Goal: Transaction & Acquisition: Purchase product/service

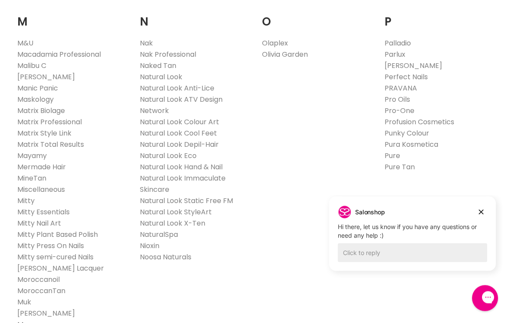
scroll to position [1000, 0]
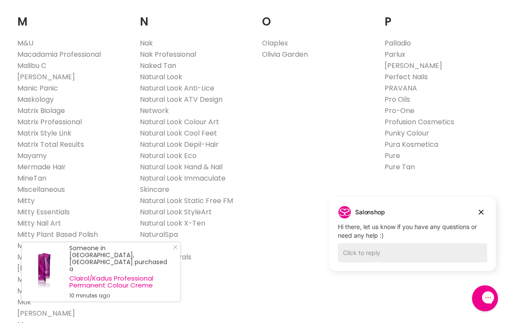
click at [182, 72] on link "Natural Look" at bounding box center [161, 77] width 42 height 10
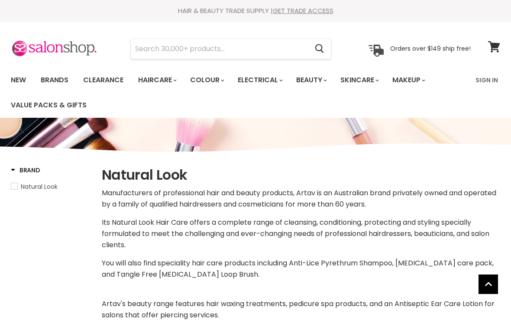
select select "manual"
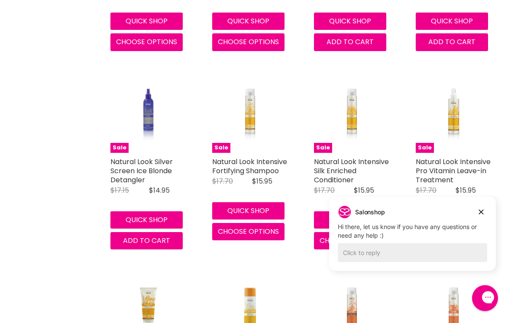
scroll to position [527, 0]
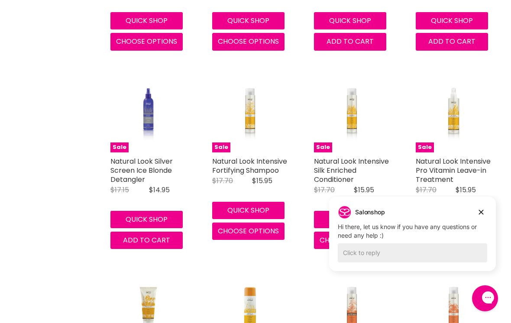
click at [155, 159] on link "Natural Look Silver Screen Ice Blonde Detangler" at bounding box center [141, 170] width 62 height 28
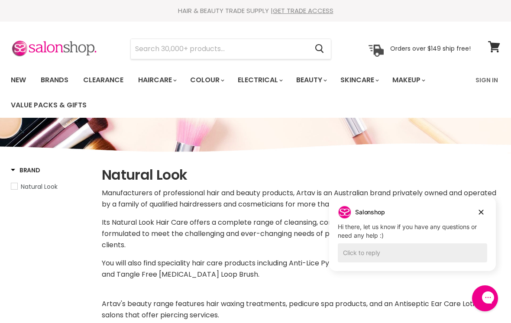
click at [486, 78] on link "Sign In" at bounding box center [487, 80] width 33 height 18
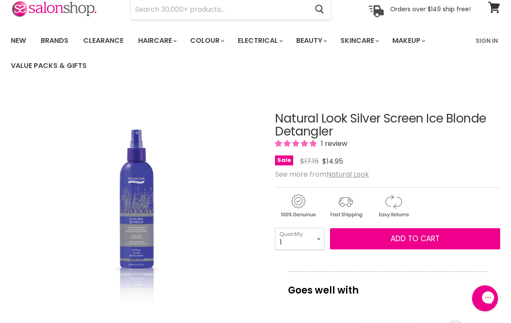
click at [409, 240] on span "Add to cart" at bounding box center [415, 239] width 49 height 10
click at [415, 234] on span "Add to cart" at bounding box center [415, 239] width 49 height 10
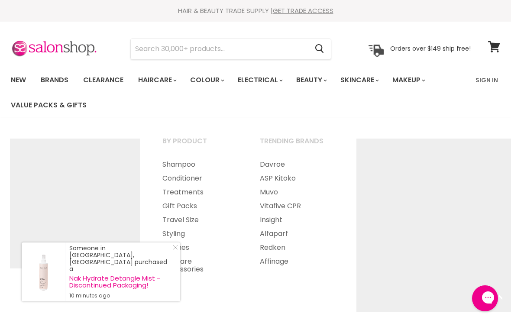
scroll to position [115, 0]
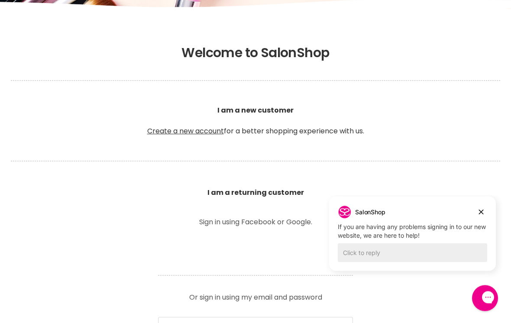
scroll to position [154, 0]
click at [274, 191] on b "I am a returning customer" at bounding box center [256, 193] width 97 height 10
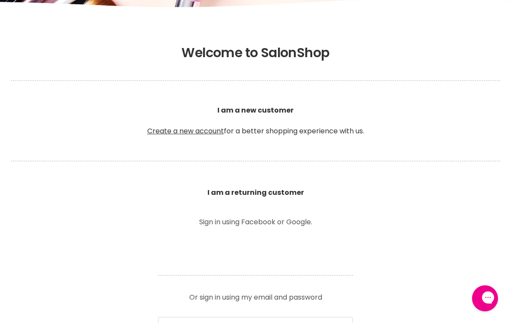
click at [486, 224] on section "Welcome to SalonShop I am a new customer Create a new account for a better shop…" at bounding box center [255, 300] width 511 height 537
click at [275, 194] on b "I am a returning customer" at bounding box center [256, 193] width 97 height 10
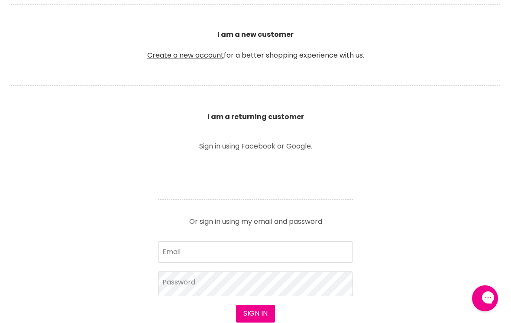
scroll to position [233, 0]
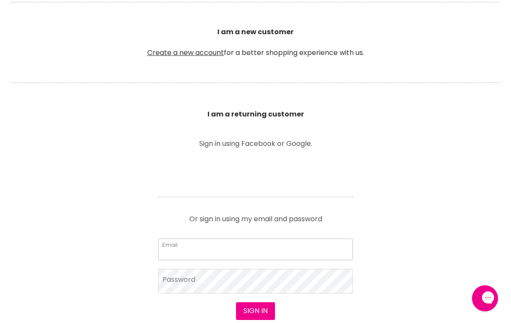
click at [224, 246] on input "Email" at bounding box center [255, 250] width 195 height 22
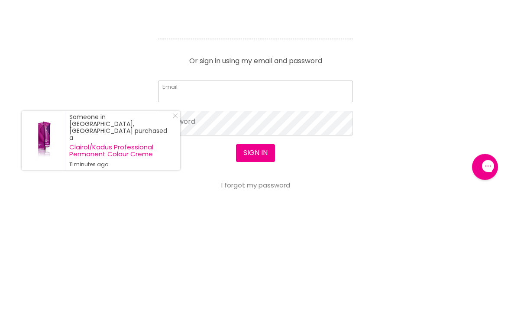
type input "denise_055@hotmail.com"
click at [255, 276] on button "Sign in" at bounding box center [255, 284] width 39 height 17
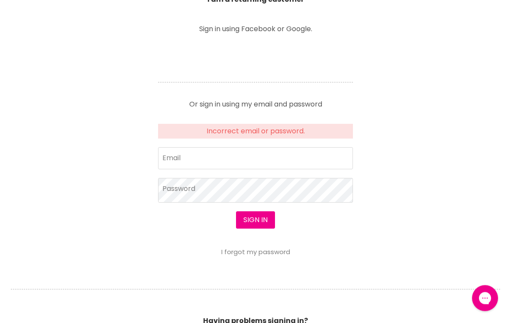
scroll to position [351, 0]
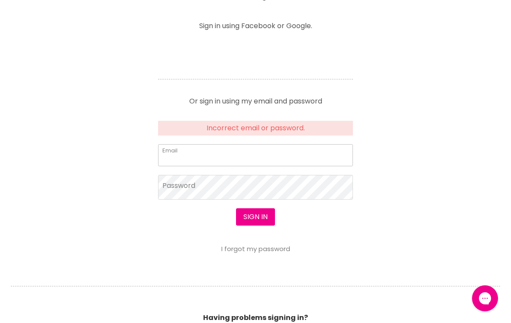
click at [219, 149] on input "Email" at bounding box center [255, 155] width 195 height 22
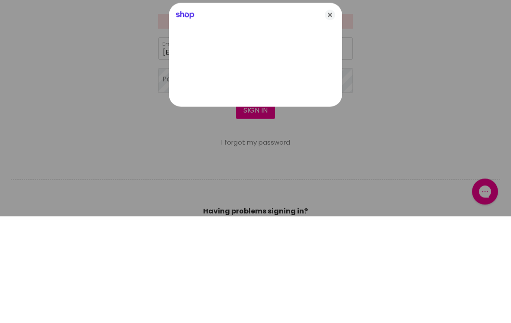
type input "denise_055@hotmail.com"
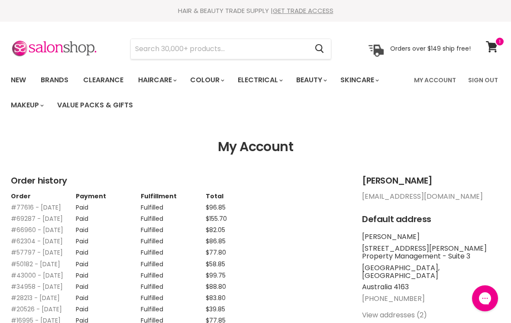
click at [58, 77] on link "Brands" at bounding box center [54, 80] width 41 height 18
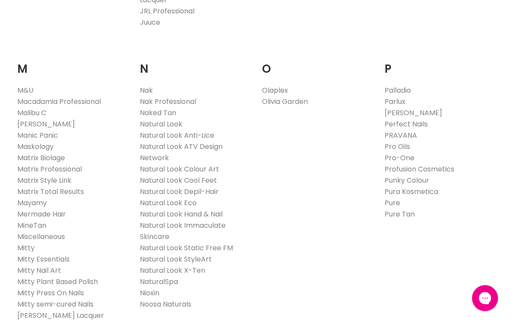
scroll to position [953, 0]
click at [176, 119] on link "Natural Look" at bounding box center [161, 124] width 42 height 10
click at [213, 164] on link "Natural Look Colour Art" at bounding box center [179, 169] width 79 height 10
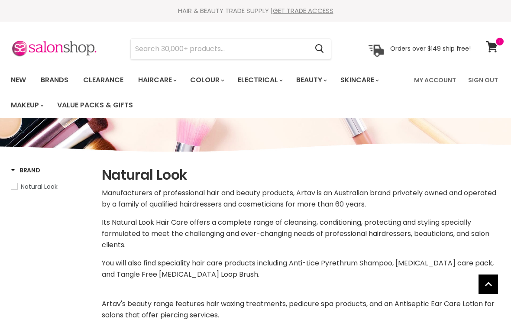
select select "manual"
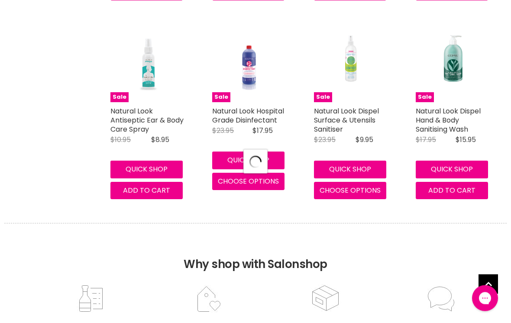
select select "manual"
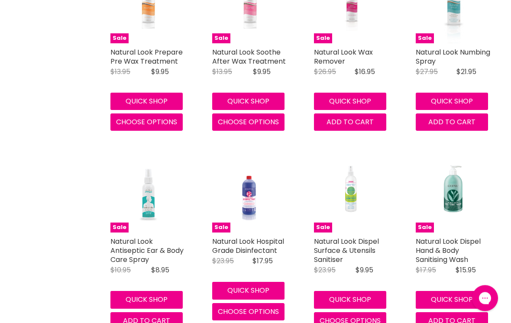
scroll to position [2344, 0]
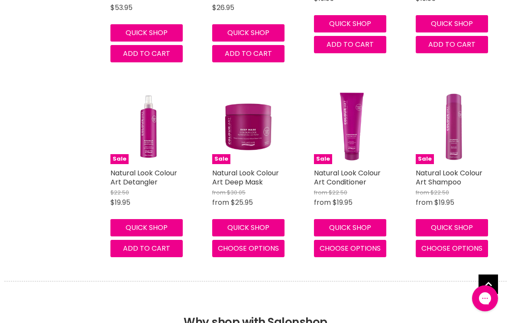
scroll to position [450, 0]
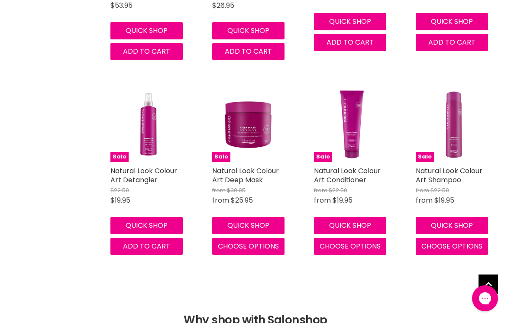
click at [259, 176] on link "Natural Look Colour Art Deep Mask" at bounding box center [245, 175] width 67 height 19
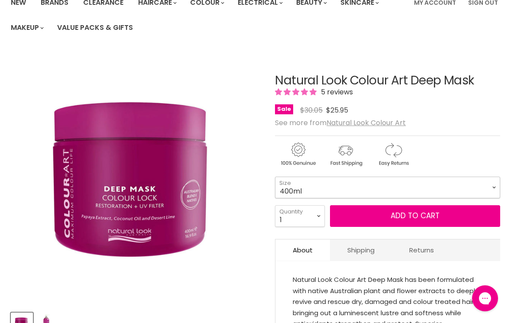
click at [492, 185] on select "400ml 1 Litre" at bounding box center [387, 188] width 225 height 22
select select "1 Litre"
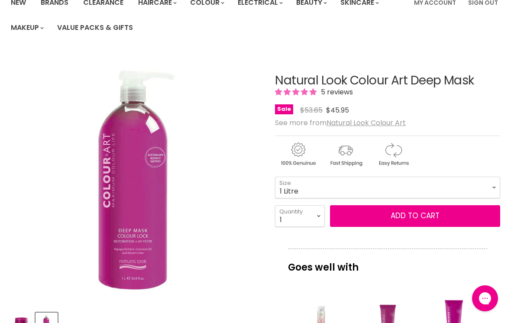
click at [423, 220] on button "Add to cart" at bounding box center [415, 216] width 170 height 22
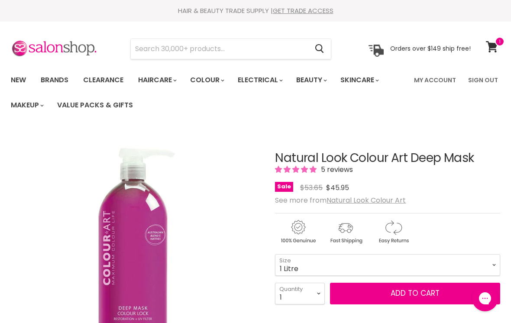
click at [405, 287] on button "Add to cart" at bounding box center [415, 294] width 170 height 22
click at [57, 81] on link "Brands" at bounding box center [54, 80] width 41 height 18
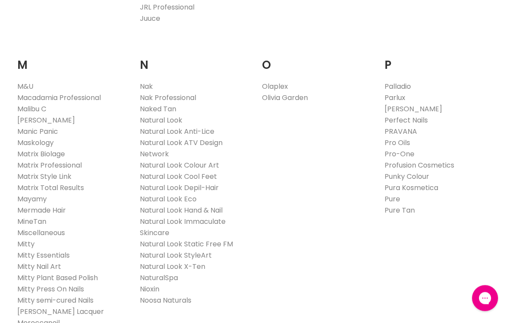
scroll to position [957, 0]
click at [181, 115] on link "Natural Look" at bounding box center [161, 120] width 42 height 10
click at [169, 115] on link "Natural Look" at bounding box center [161, 120] width 42 height 10
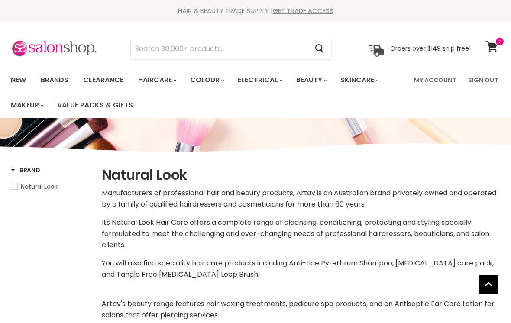
select select "manual"
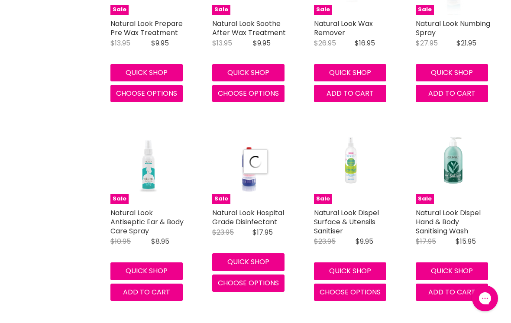
select select "manual"
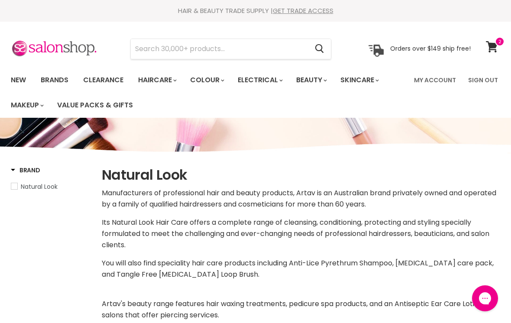
click at [161, 42] on input "Search" at bounding box center [219, 49] width 177 height 20
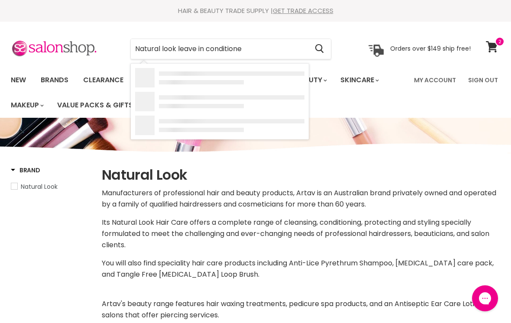
type input "Natural look leave in conditioner"
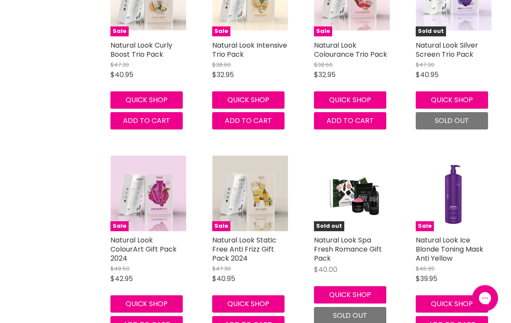
scroll to position [3477, 0]
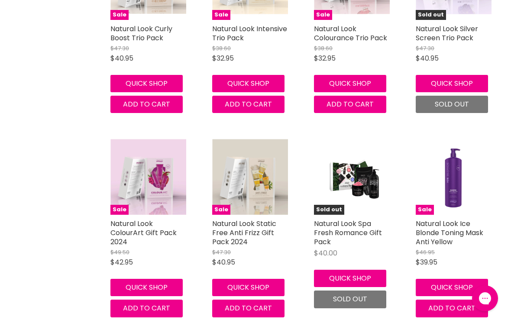
click at [275, 143] on img "Main content" at bounding box center [250, 177] width 76 height 76
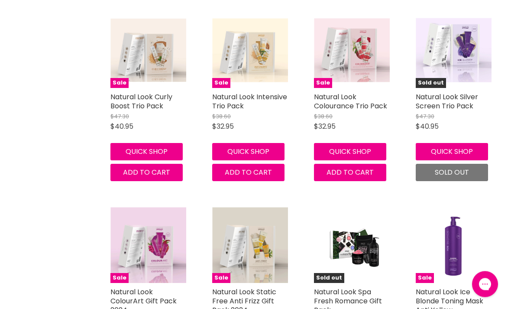
scroll to position [3406, 0]
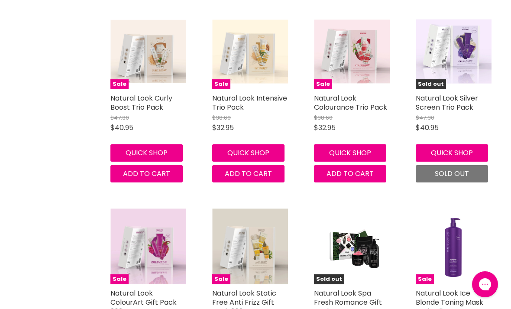
click at [271, 212] on img "Main content" at bounding box center [250, 246] width 76 height 76
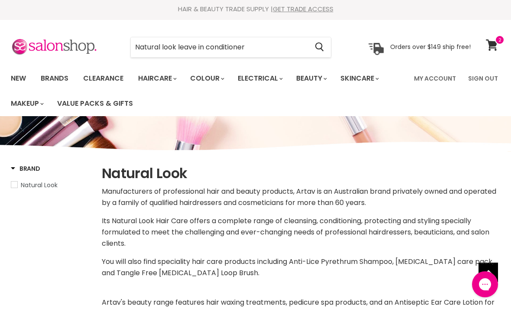
scroll to position [0, 0]
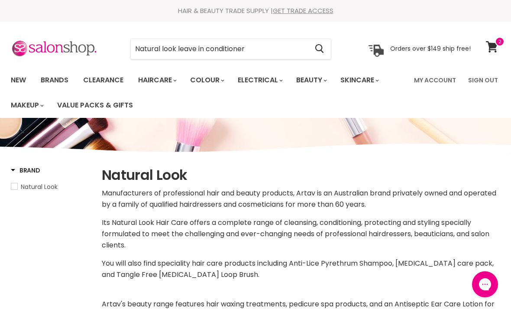
click at [152, 45] on input "Natural look leave in conditioner" at bounding box center [219, 49] width 177 height 20
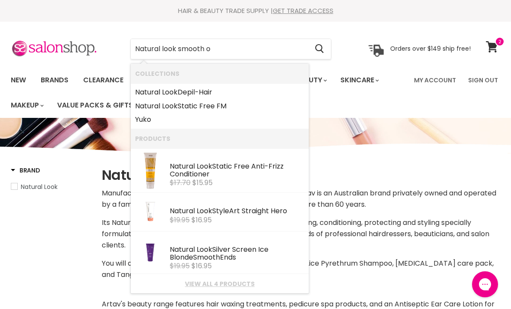
type input "Natural look smooth op"
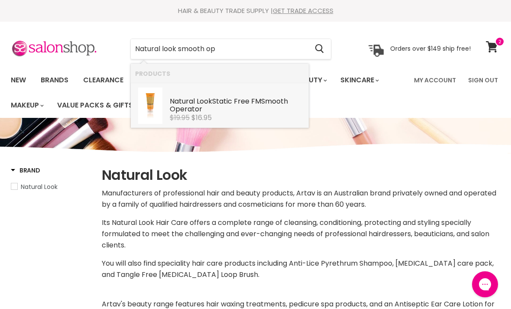
click at [221, 104] on div "Natural Look Static Free FM Smooth Op erator" at bounding box center [237, 105] width 135 height 16
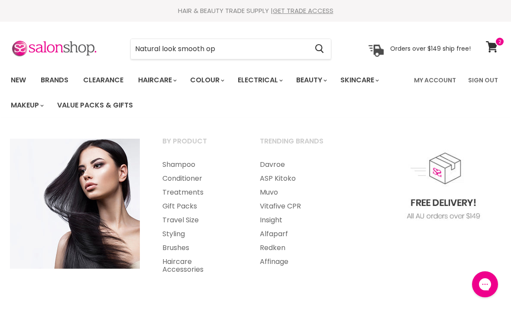
click at [202, 177] on link "Conditioner" at bounding box center [200, 179] width 96 height 14
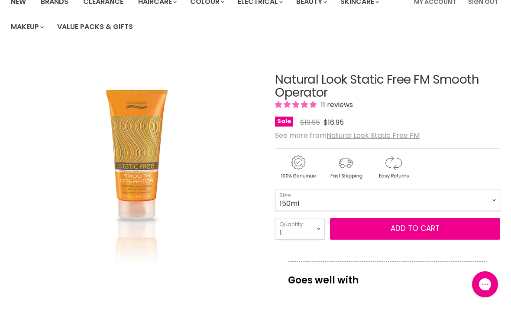
click at [494, 199] on select "150ml 500ml" at bounding box center [387, 200] width 225 height 22
select select "500ml"
click at [408, 228] on button "Add to cart" at bounding box center [415, 229] width 170 height 22
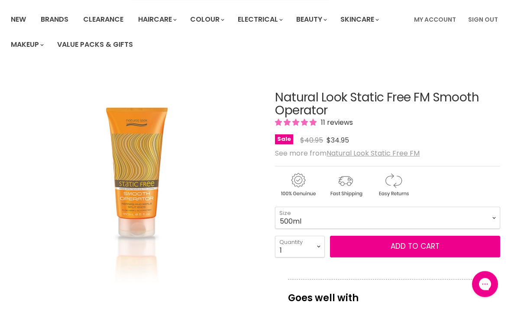
scroll to position [60, 0]
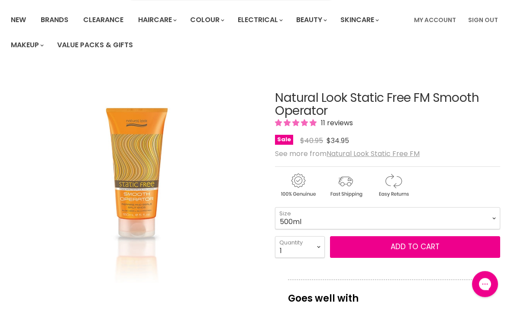
click at [415, 242] on button "Add to cart" at bounding box center [415, 248] width 170 height 22
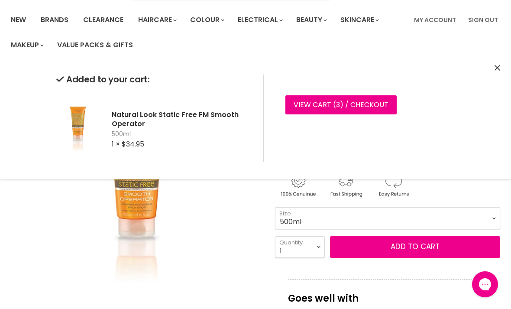
click at [218, 214] on img "Natural Look Static Free FM Smooth Operator image. Click or Scroll to Zoom." at bounding box center [137, 196] width 168 height 252
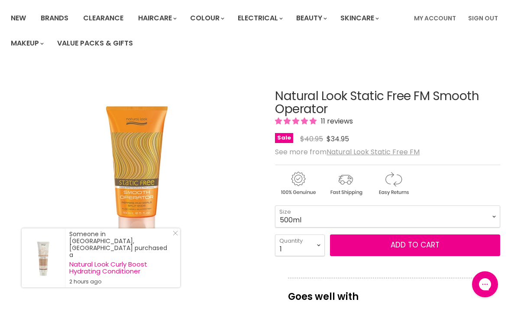
scroll to position [0, 0]
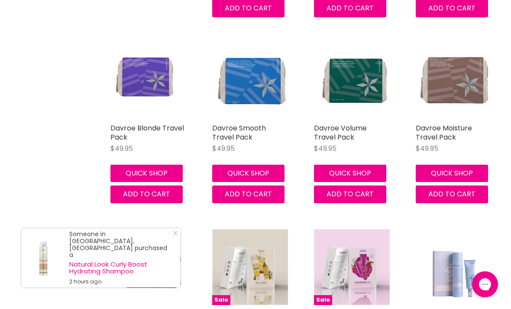
scroll to position [2439, 0]
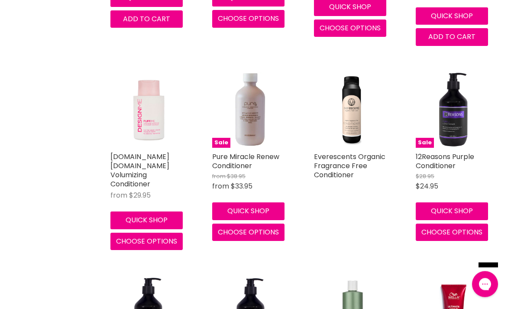
scroll to position [5550, 0]
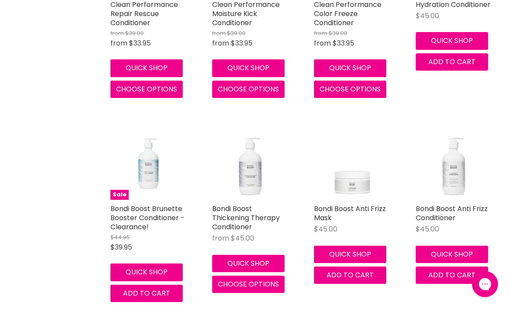
scroll to position [7779, 0]
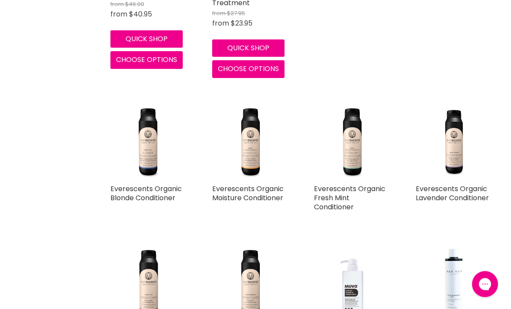
scroll to position [12058, 0]
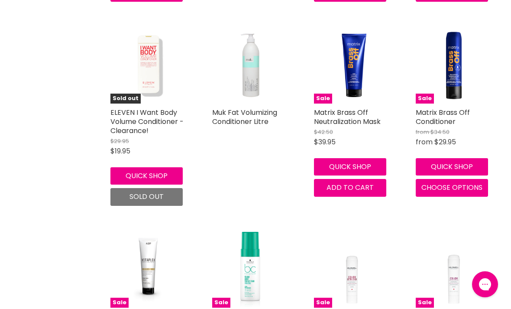
scroll to position [14285, 0]
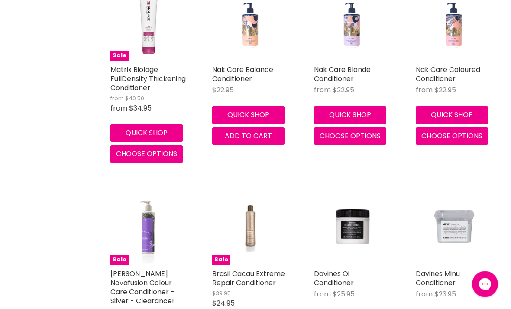
scroll to position [18221, 0]
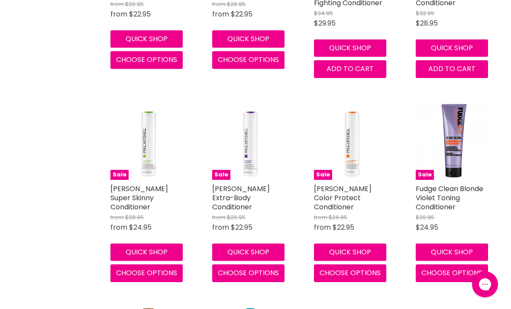
scroll to position [21393, 0]
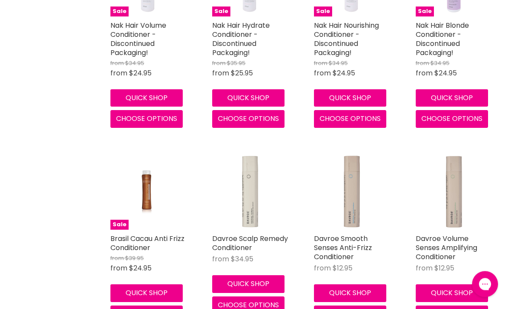
scroll to position [23243, 0]
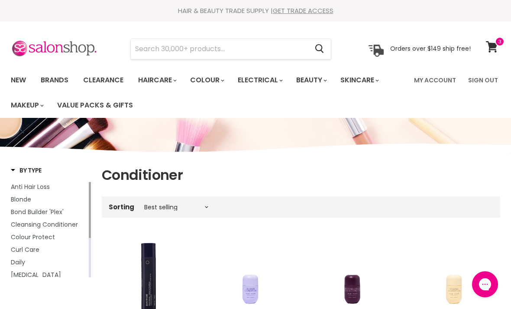
click at [497, 42] on span at bounding box center [500, 42] width 10 height 10
